Goal: Task Accomplishment & Management: Use online tool/utility

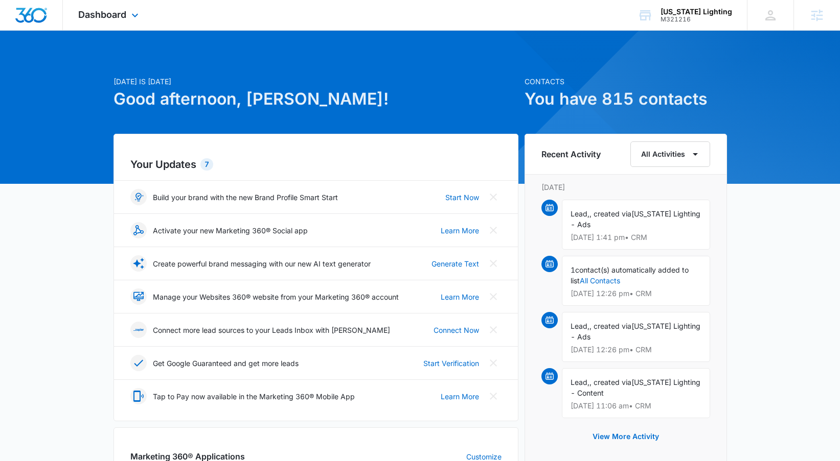
click at [133, 24] on div "Dashboard Apps Reputation Websites Forms CRM Email Social Content Ads Intellige…" at bounding box center [110, 15] width 94 height 30
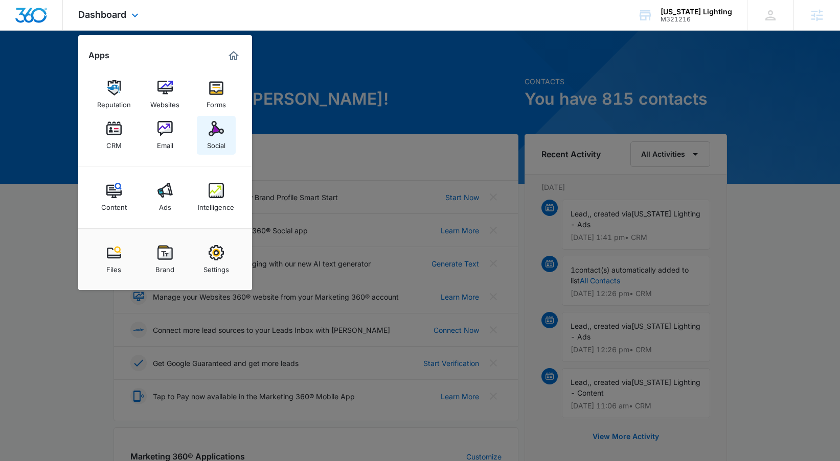
click at [213, 129] on img at bounding box center [216, 128] width 15 height 15
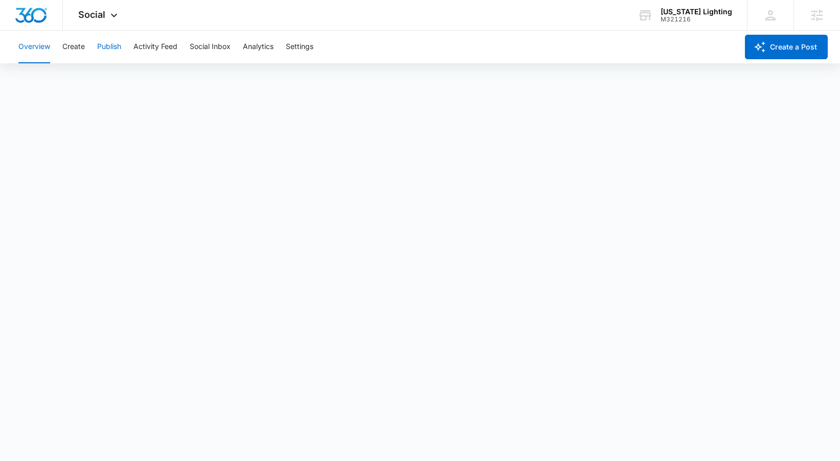
click at [112, 45] on button "Publish" at bounding box center [109, 47] width 24 height 33
click at [42, 78] on button "Calendar" at bounding box center [33, 78] width 30 height 29
click at [88, 80] on button "Schedules" at bounding box center [78, 78] width 35 height 29
click at [37, 72] on button "Calendar" at bounding box center [33, 78] width 30 height 29
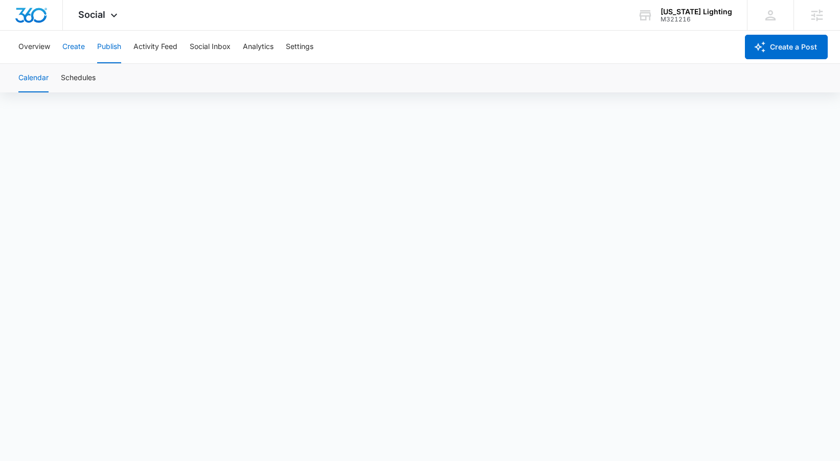
click at [65, 41] on button "Create" at bounding box center [73, 47] width 22 height 33
click at [99, 52] on button "Publish" at bounding box center [109, 47] width 24 height 33
